Goal: Task Accomplishment & Management: Complete application form

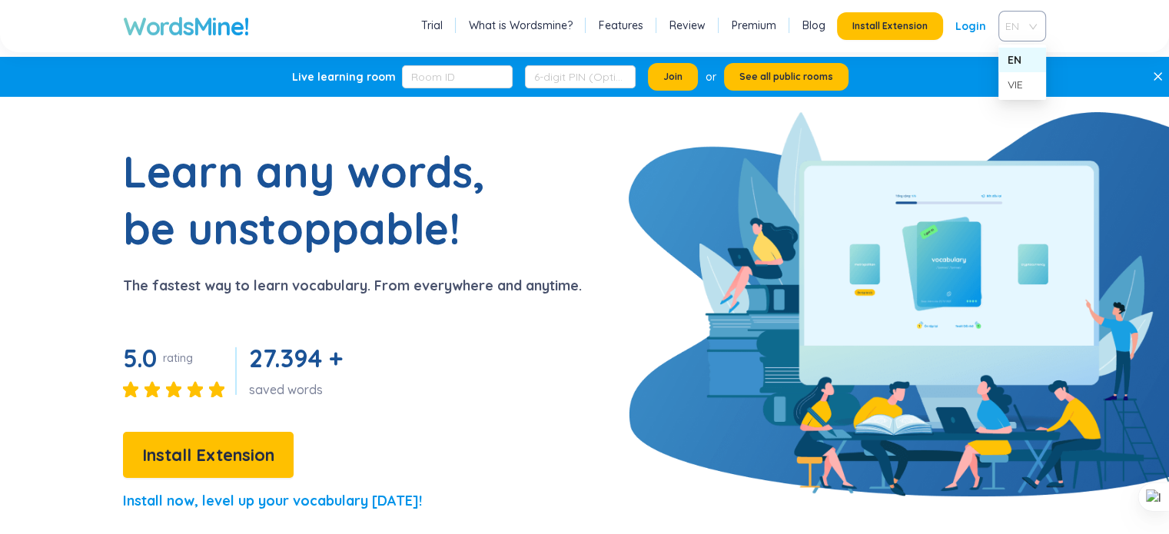
click at [1025, 27] on span "EN" at bounding box center [1019, 26] width 28 height 23
click at [1021, 83] on div "VIE" at bounding box center [1022, 84] width 29 height 17
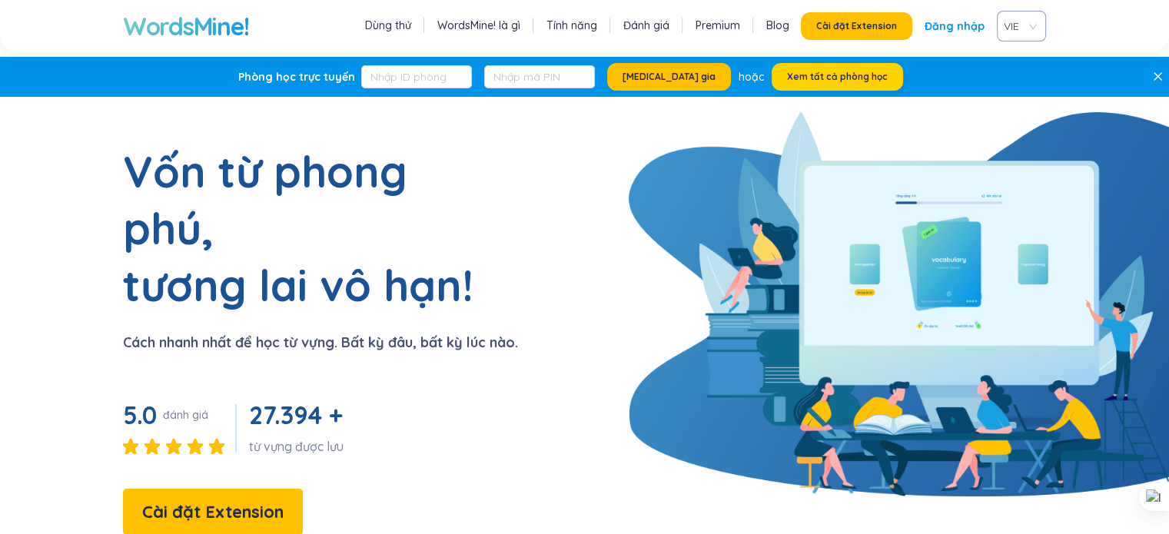
click at [835, 81] on span "Xem tất cả phòng học" at bounding box center [837, 77] width 101 height 12
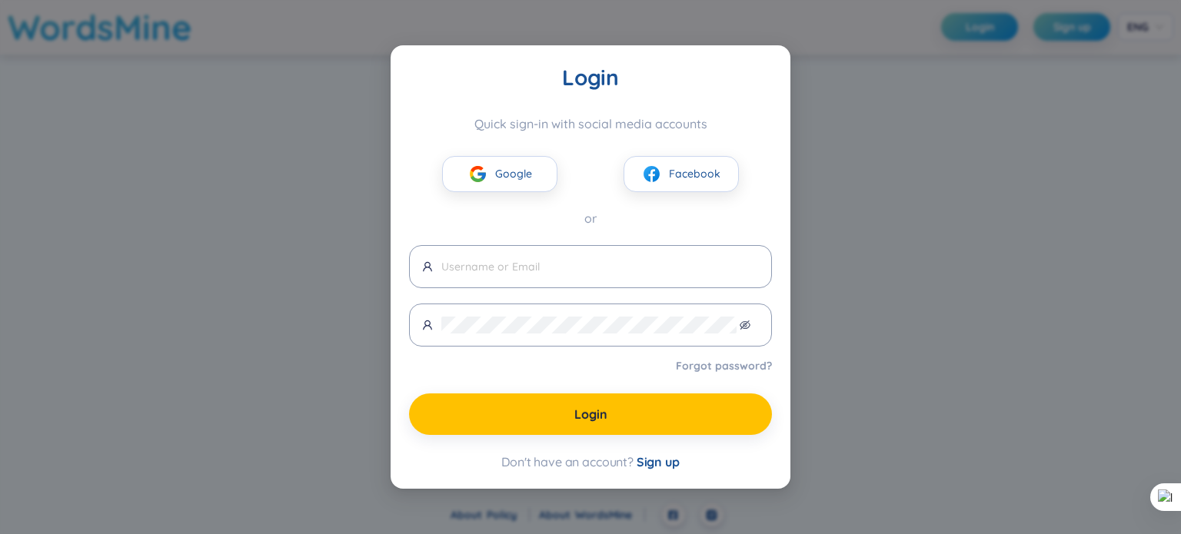
click at [879, 277] on div "Login Quick sign-in with social media accounts Google Facebook or Forgot passwo…" at bounding box center [590, 267] width 1181 height 534
click at [670, 463] on span "Sign up" at bounding box center [657, 461] width 43 height 15
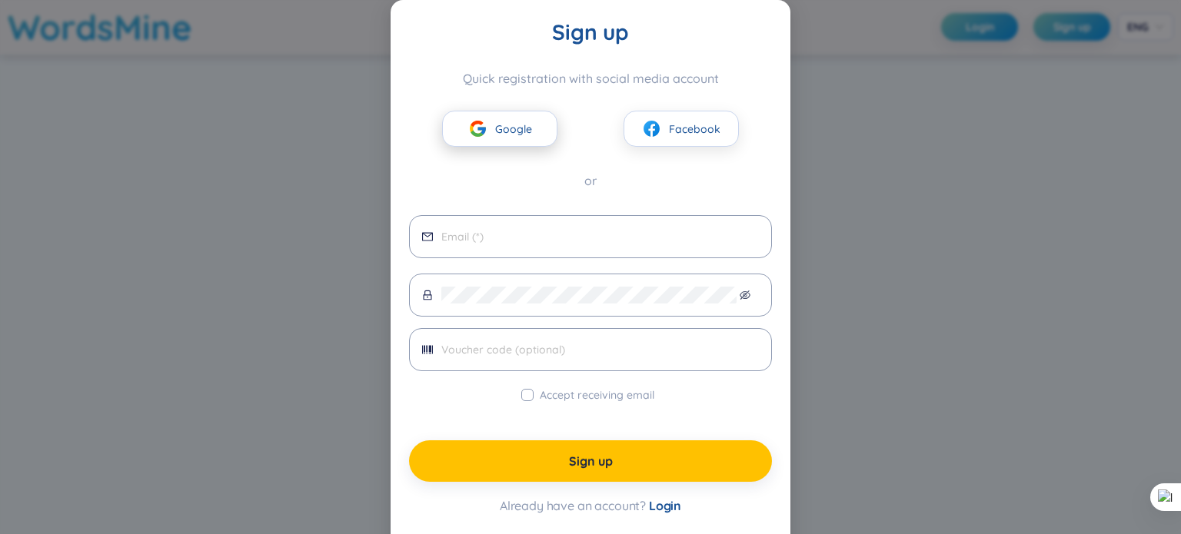
click at [483, 131] on button "Google" at bounding box center [499, 129] width 115 height 36
click at [290, 159] on div "Sign up Quick registration with social media account Google Facebook or Accept …" at bounding box center [590, 267] width 1181 height 534
